Goal: Task Accomplishment & Management: Use online tool/utility

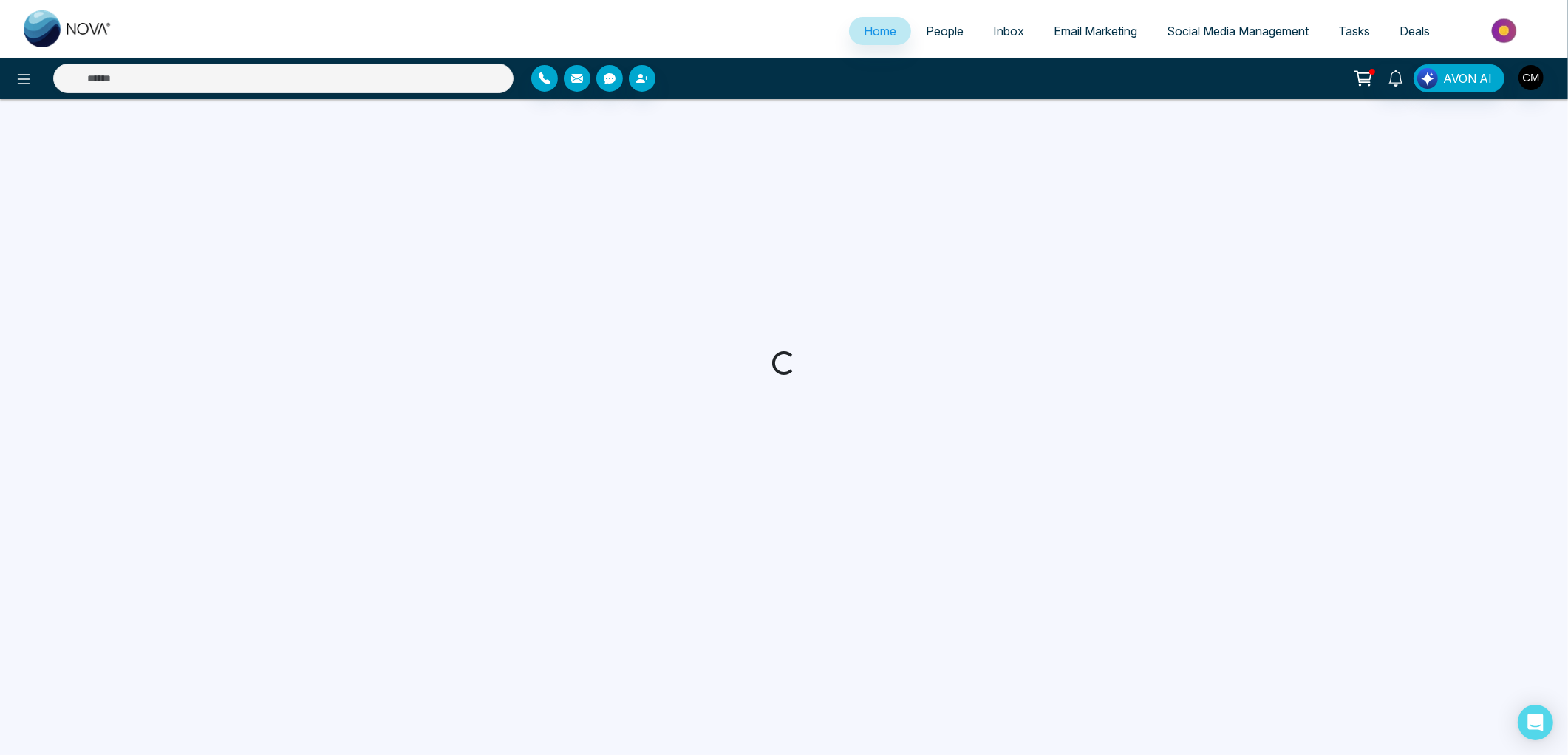
select select "*"
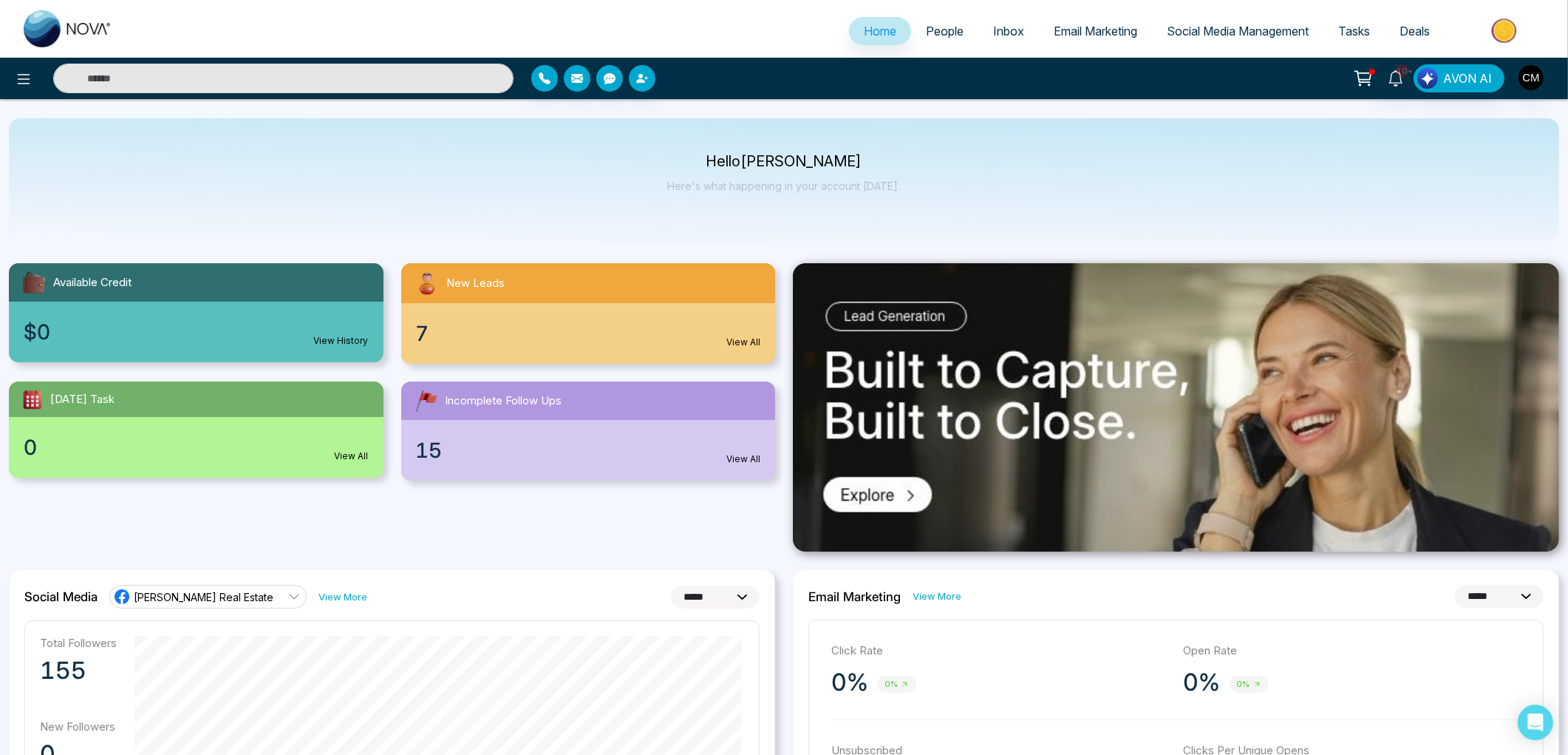
click at [1041, 26] on link "Email Marketing" at bounding box center [1095, 31] width 113 height 28
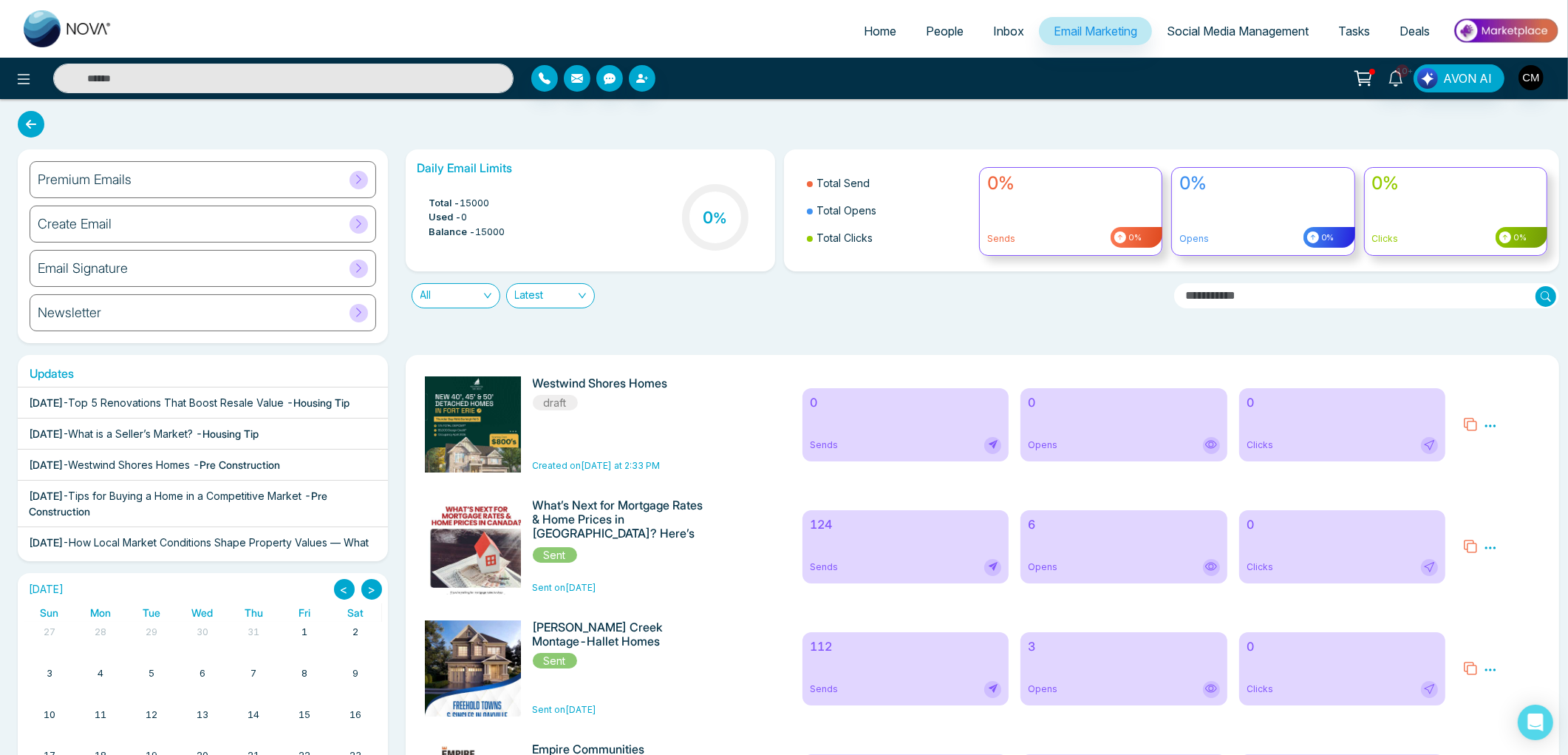
click at [257, 200] on div "Premium Emails Create Email Email Signature Newsletter" at bounding box center [203, 246] width 370 height 194
click at [262, 183] on div "Premium Emails" at bounding box center [203, 179] width 347 height 37
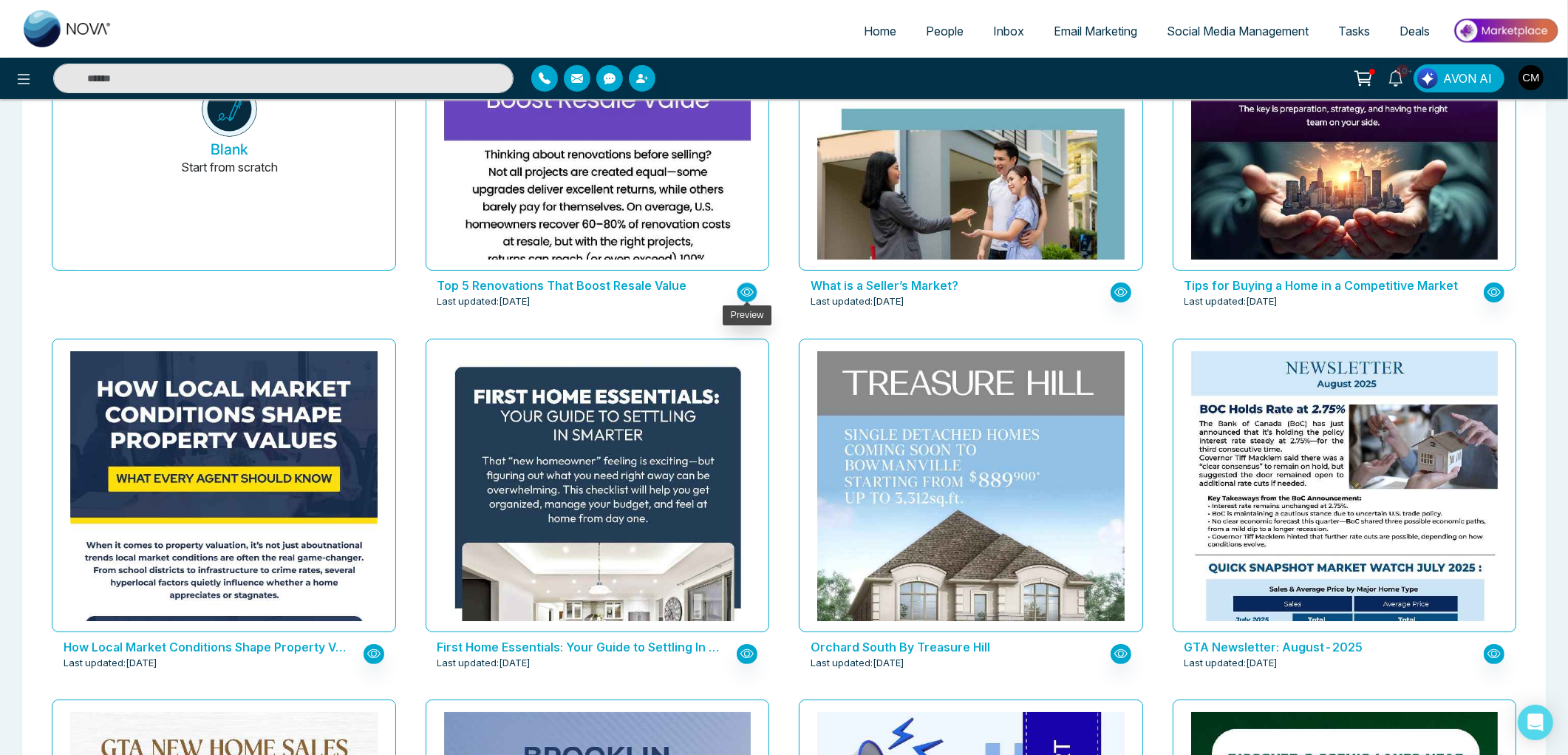
scroll to position [328, 0]
